Goal: Task Accomplishment & Management: Manage account settings

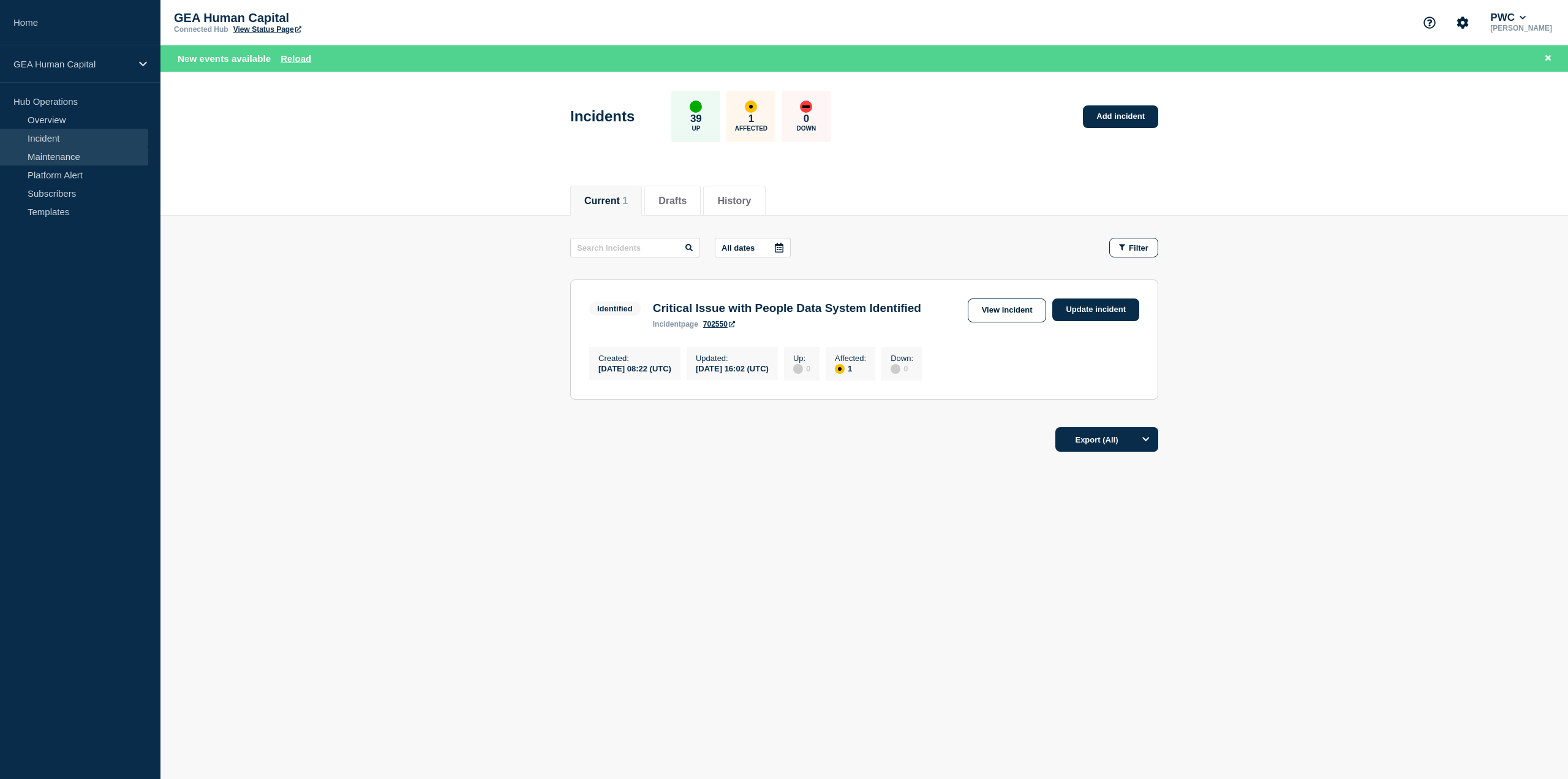
click at [48, 158] on link "Maintenance" at bounding box center [74, 156] width 148 height 18
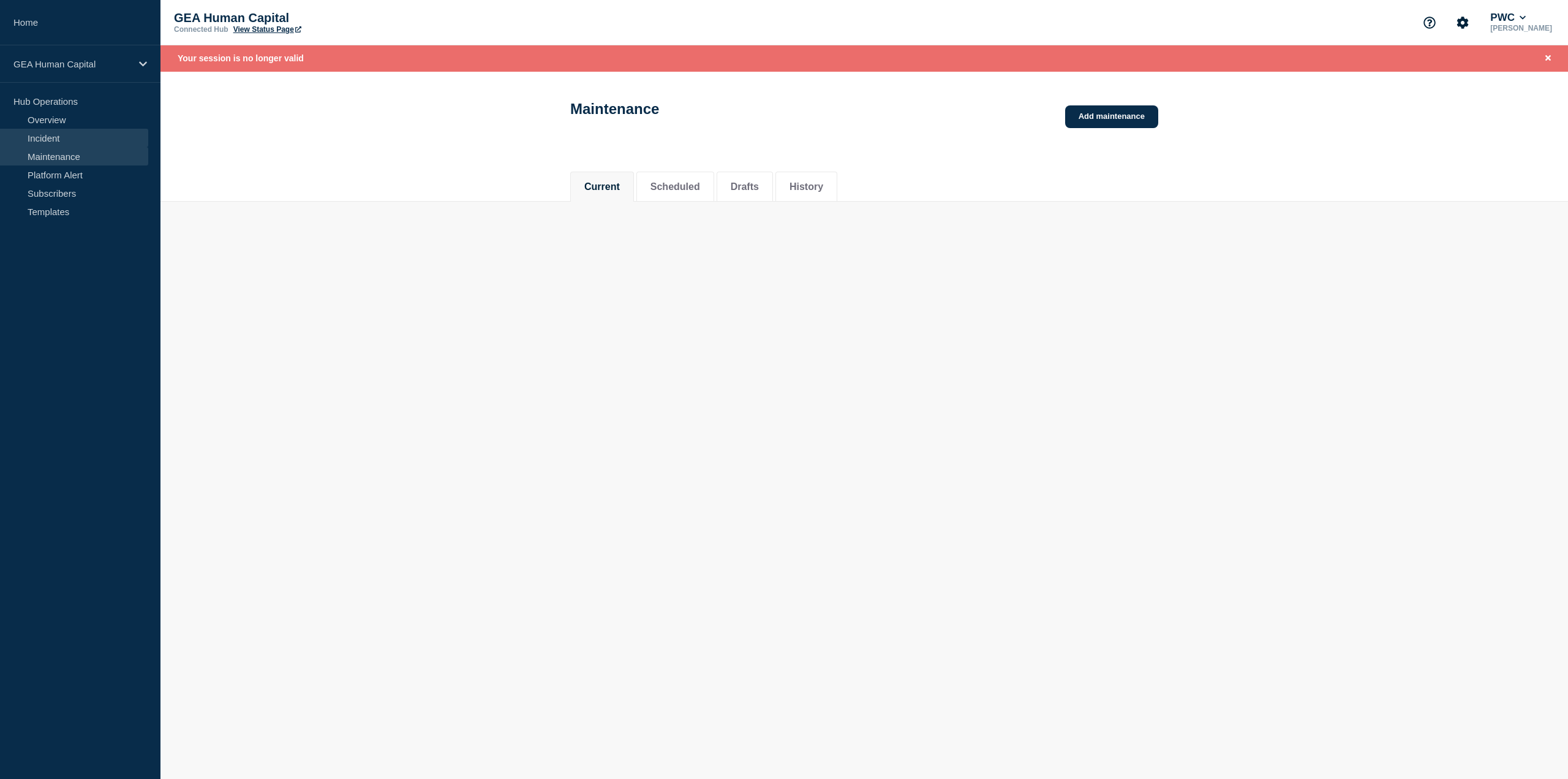
click at [50, 131] on link "Incident" at bounding box center [74, 138] width 148 height 18
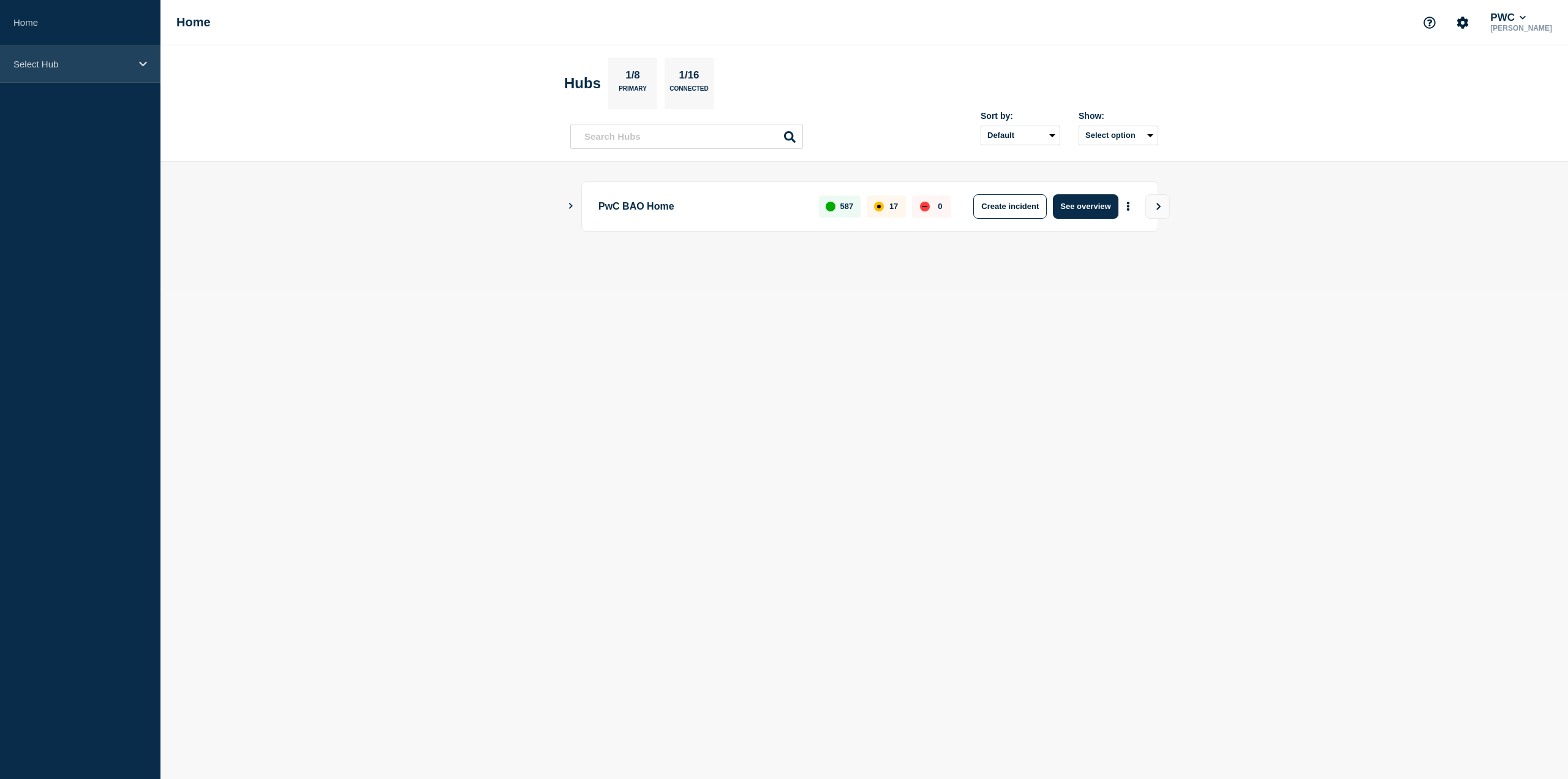
click at [31, 64] on p "Select Hub" at bounding box center [73, 64] width 118 height 10
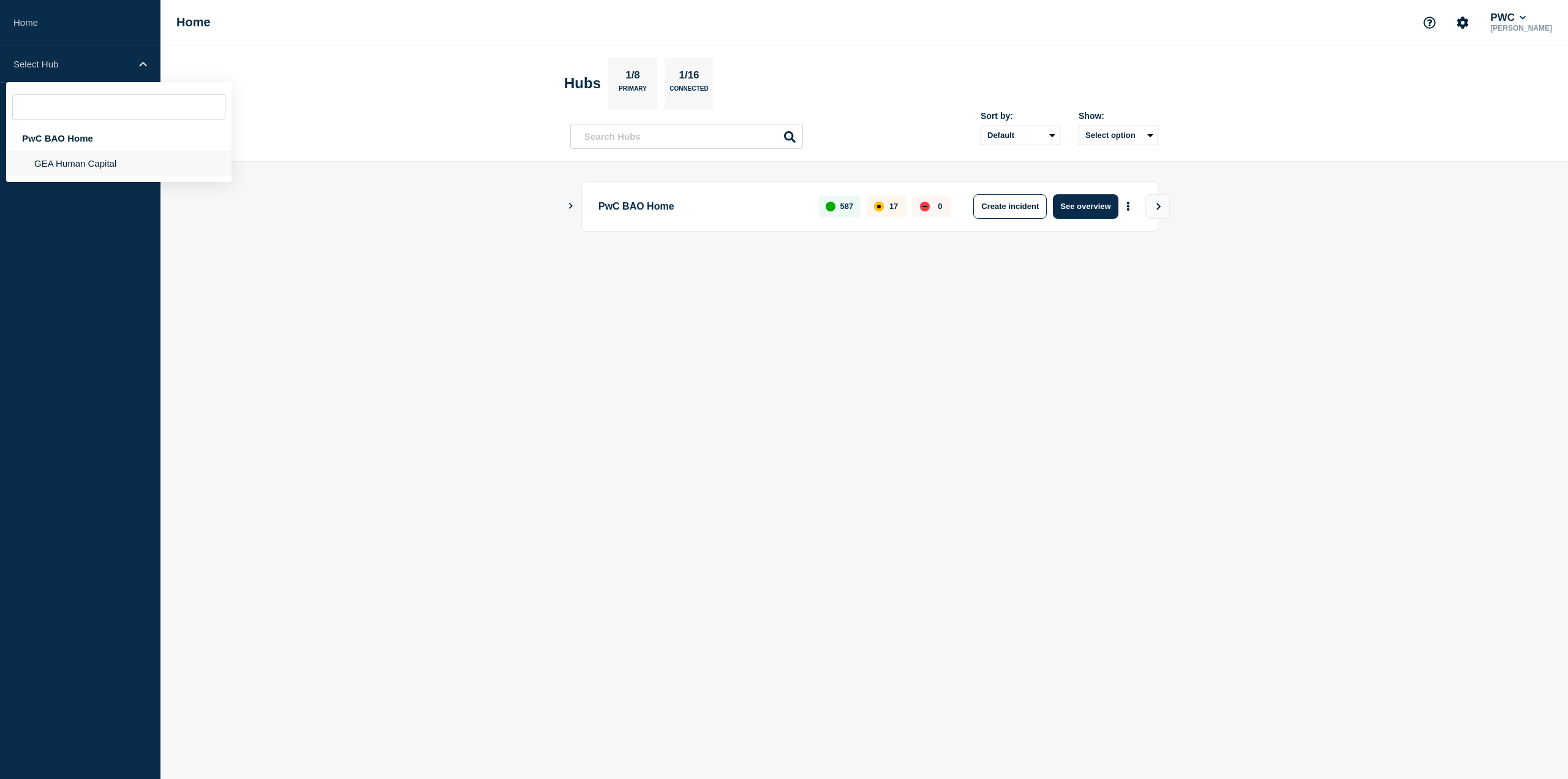
click at [94, 155] on li "GEA Human Capital" at bounding box center [118, 163] width 225 height 25
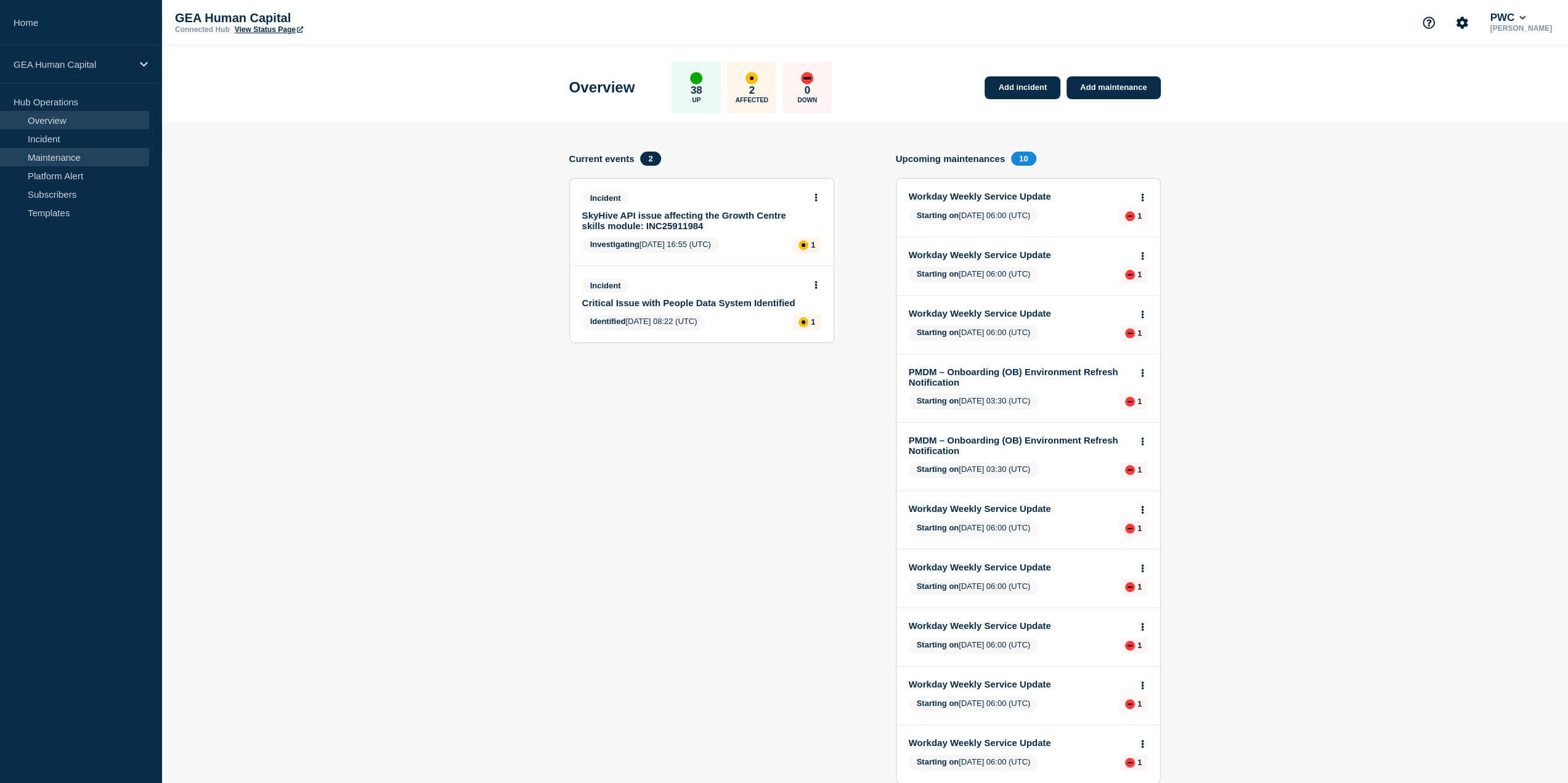
click at [78, 160] on link "Maintenance" at bounding box center [74, 157] width 149 height 19
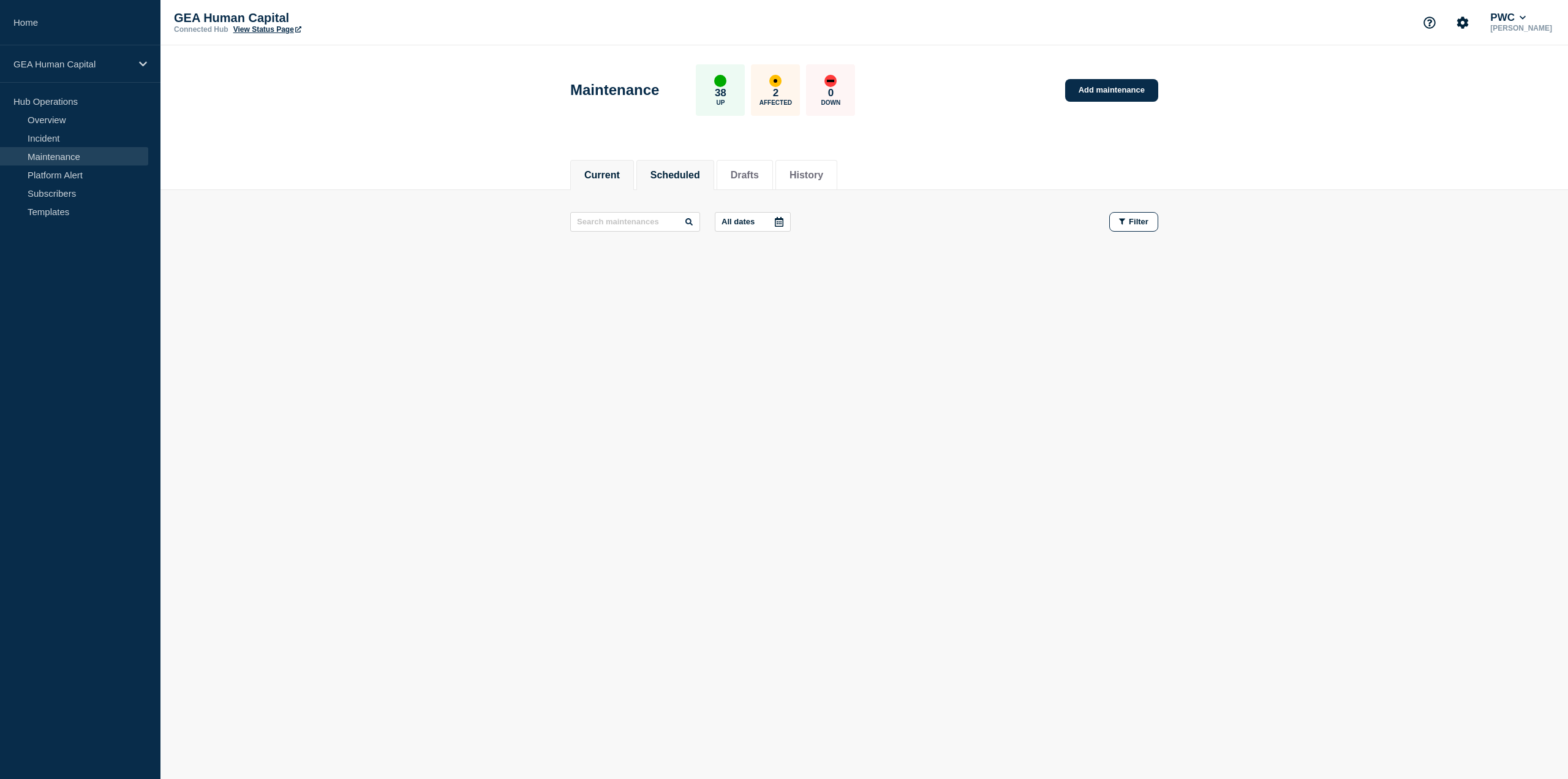
click at [668, 173] on button "Scheduled" at bounding box center [675, 175] width 49 height 11
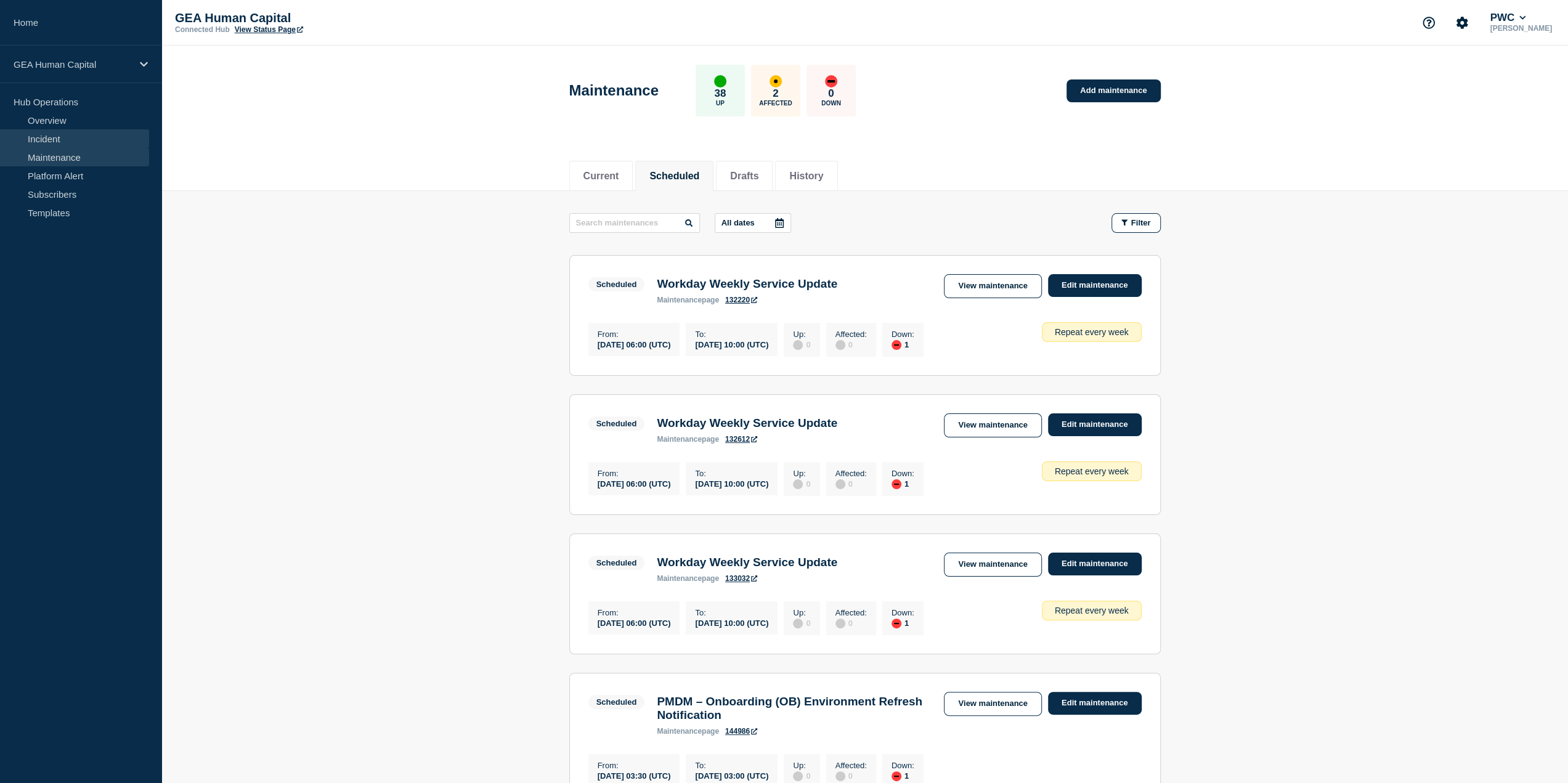
click at [42, 132] on link "Incident" at bounding box center [74, 138] width 149 height 19
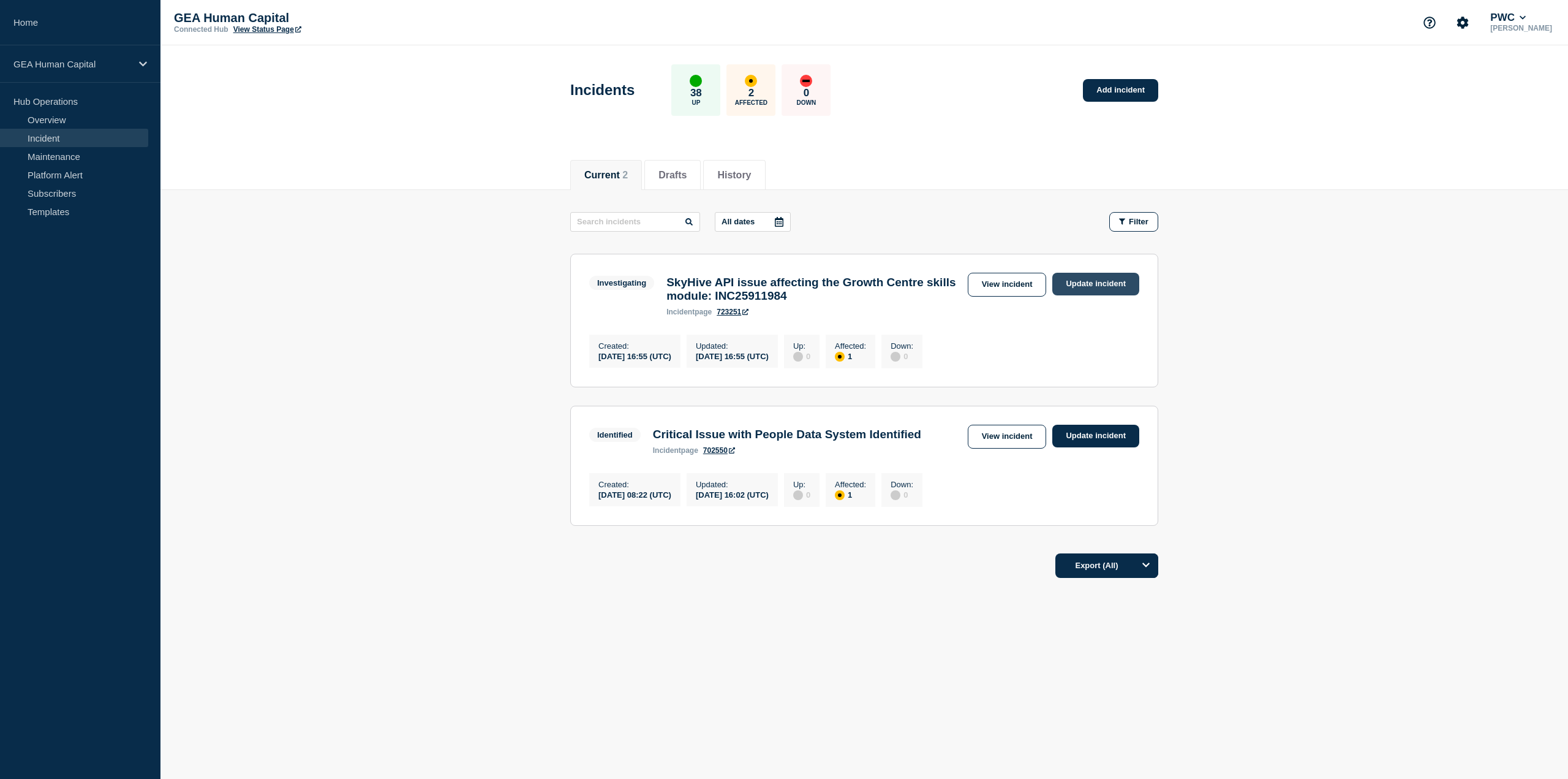
click at [1091, 280] on link "Update incident" at bounding box center [1096, 284] width 87 height 23
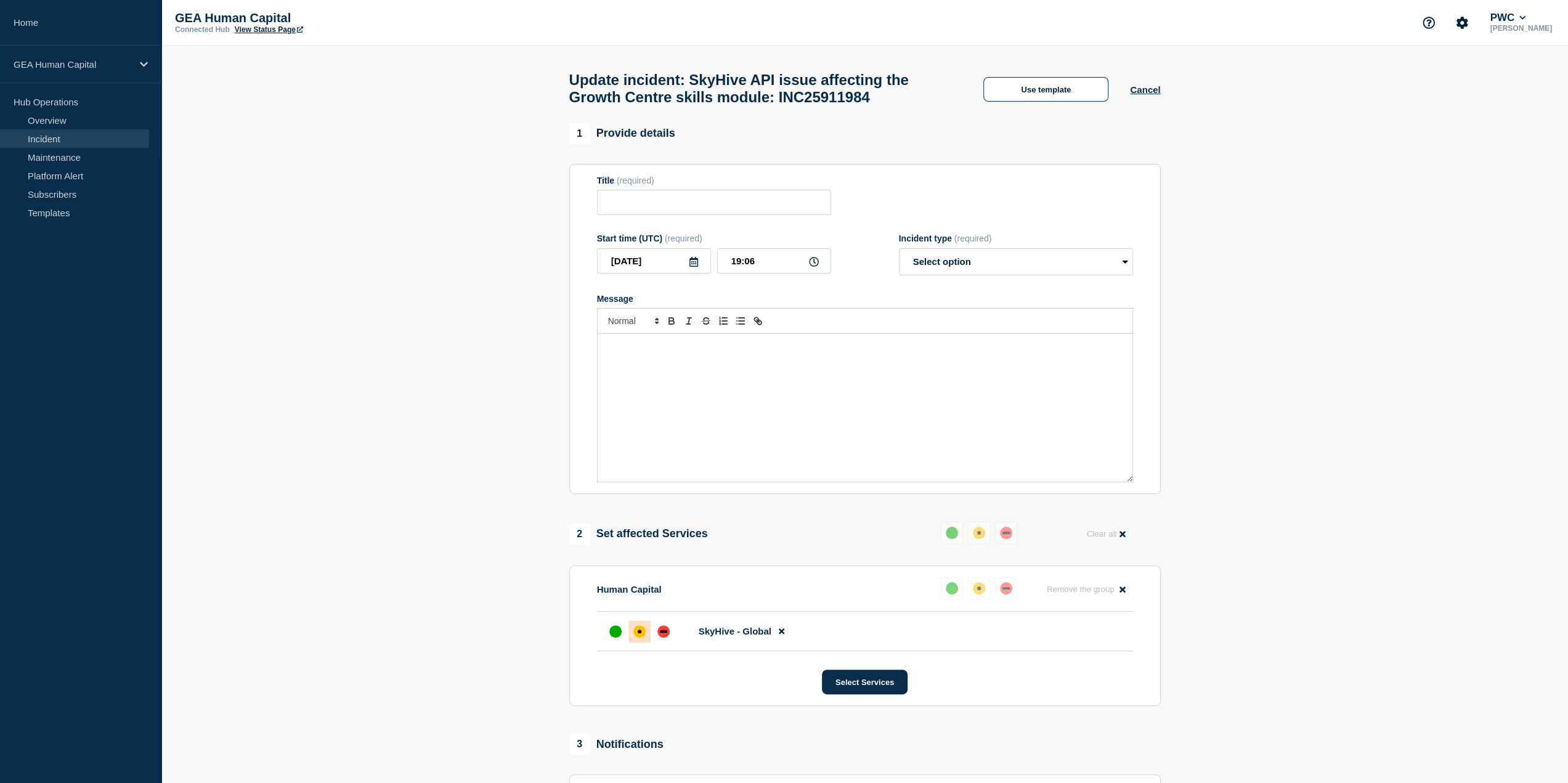
type input "SkyHive API issue affecting the Growth Centre skills module: INC25911984"
click at [646, 353] on p "Message" at bounding box center [865, 347] width 517 height 11
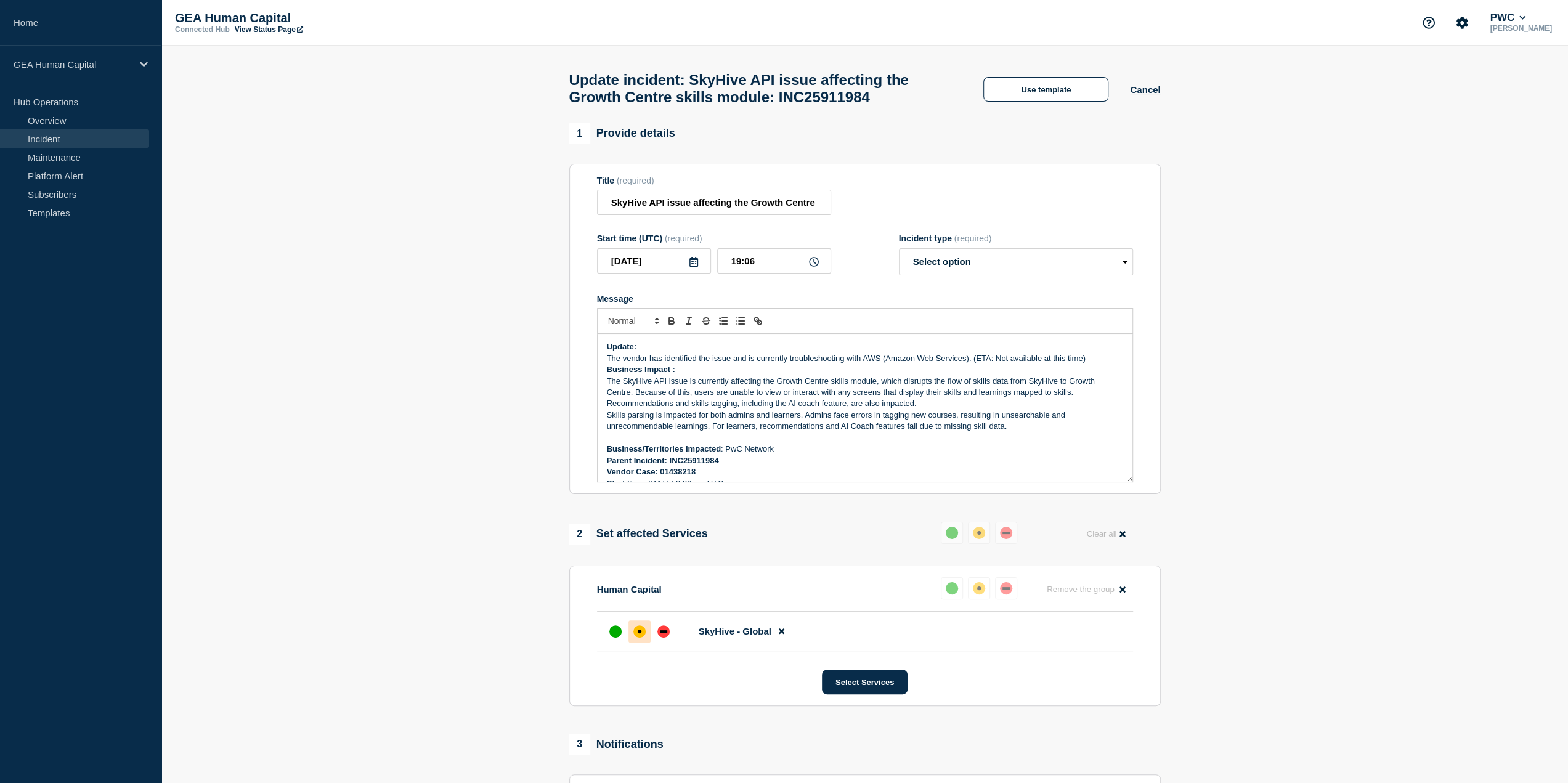
click at [1091, 362] on p "The vendor has identified the issue and is currently troubleshooting with AWS (…" at bounding box center [865, 359] width 517 height 11
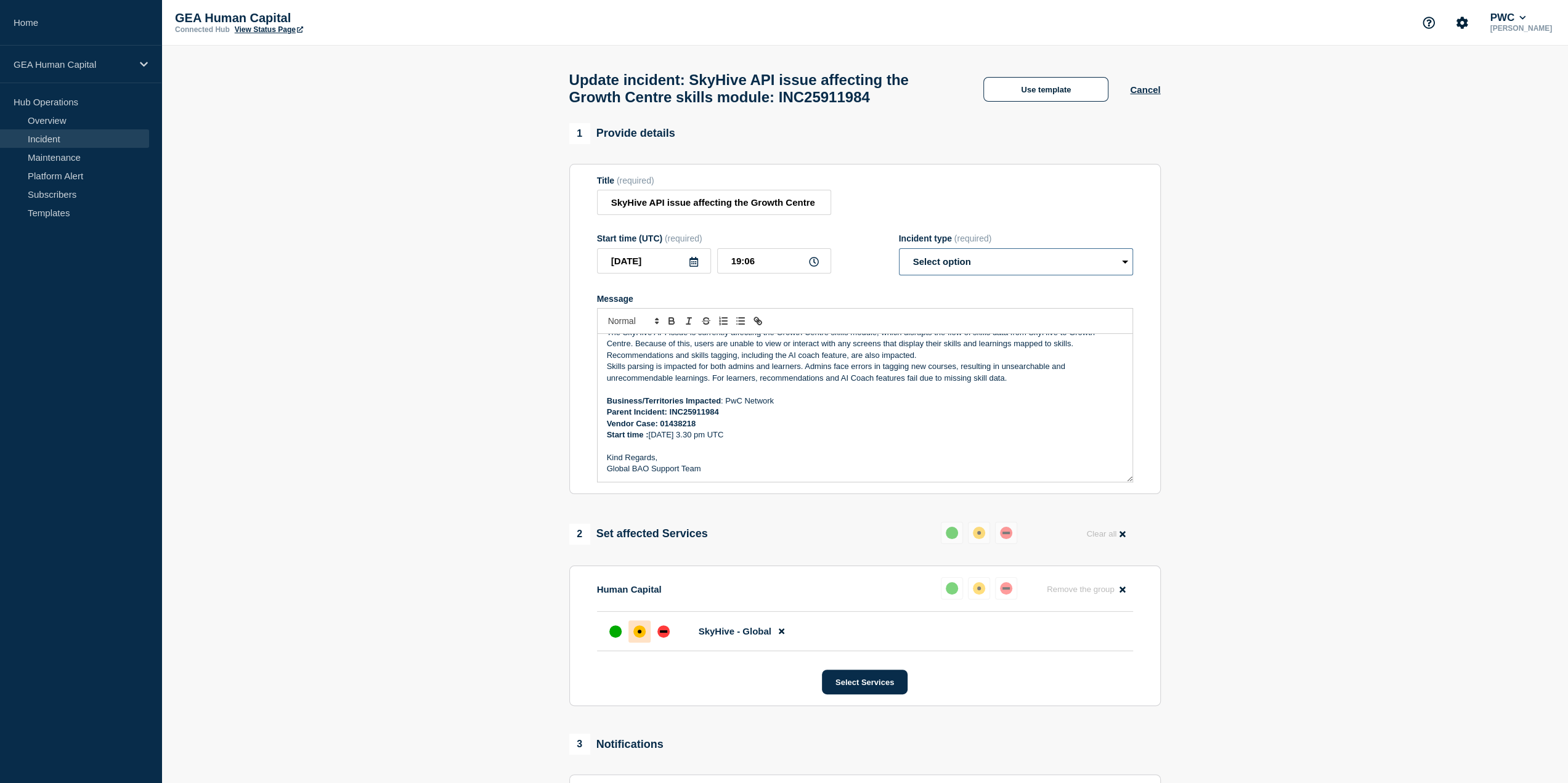
click at [1071, 269] on select "Select option Investigating Identified Monitoring Resolved" at bounding box center [1016, 261] width 234 height 27
select select "identified"
click at [899, 254] on select "Select option Investigating Identified Monitoring Resolved" at bounding box center [1016, 261] width 234 height 27
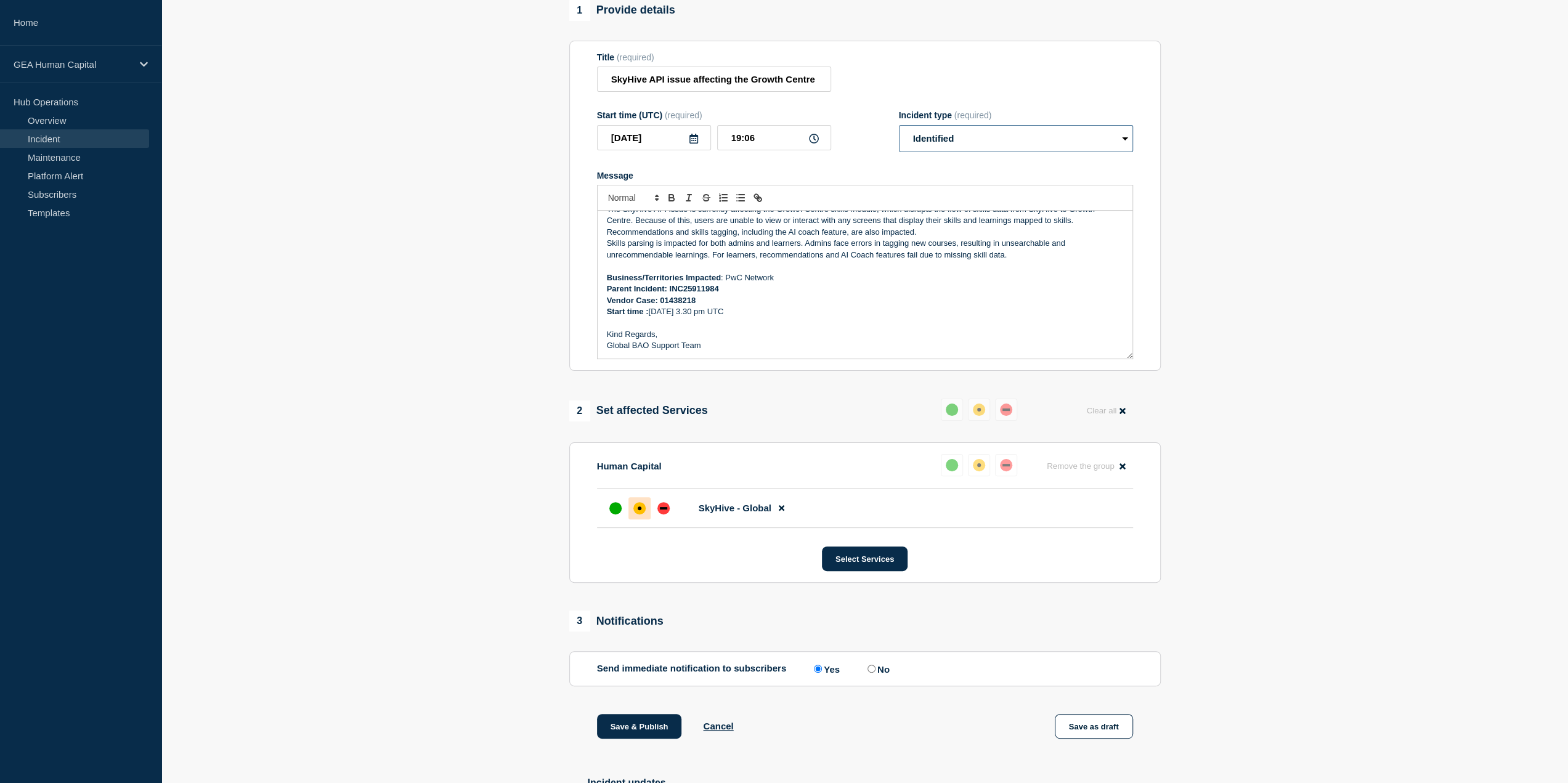
scroll to position [236, 0]
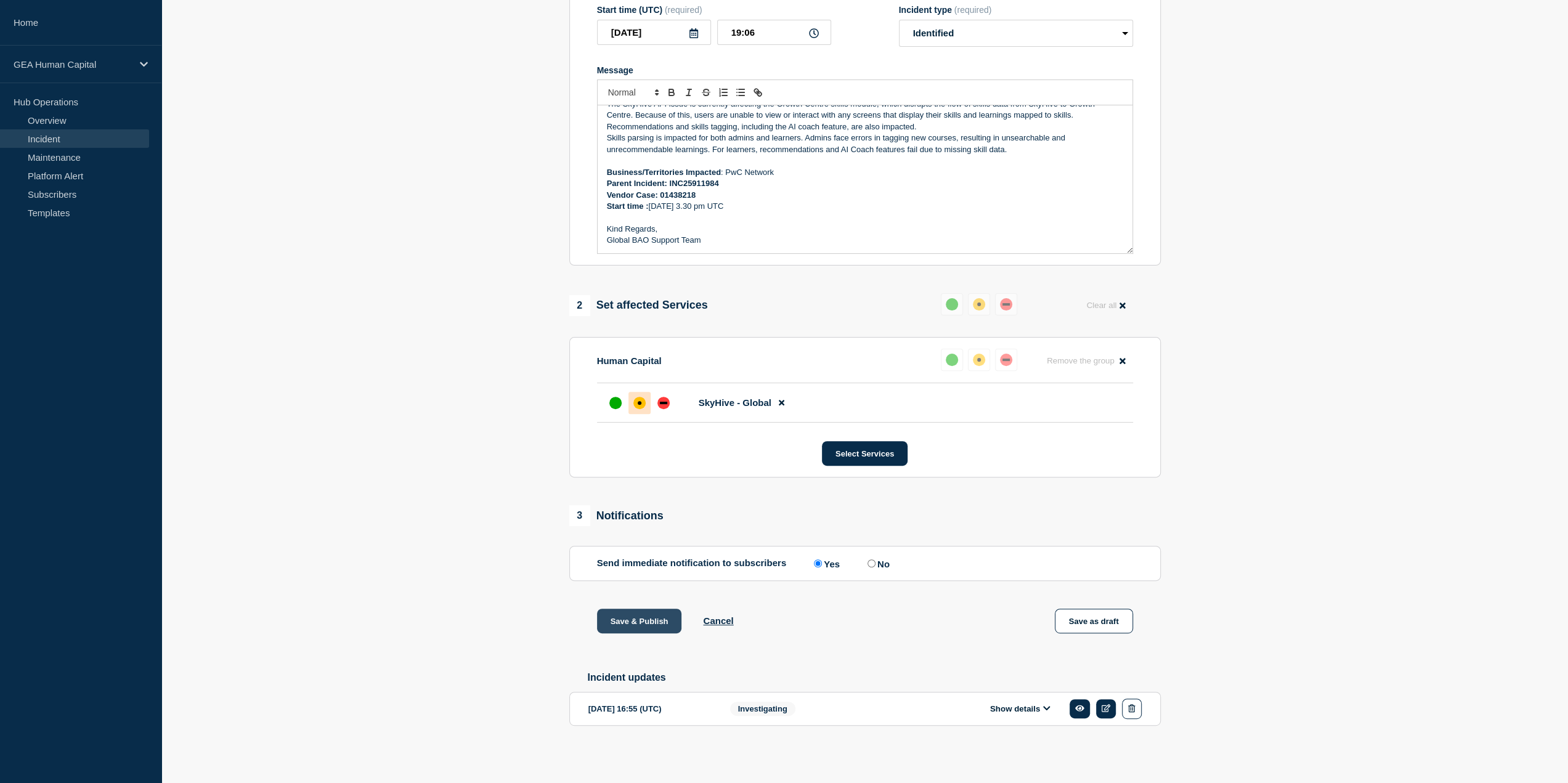
click at [636, 618] on button "Save & Publish" at bounding box center [639, 621] width 85 height 25
